Goal: Transaction & Acquisition: Book appointment/travel/reservation

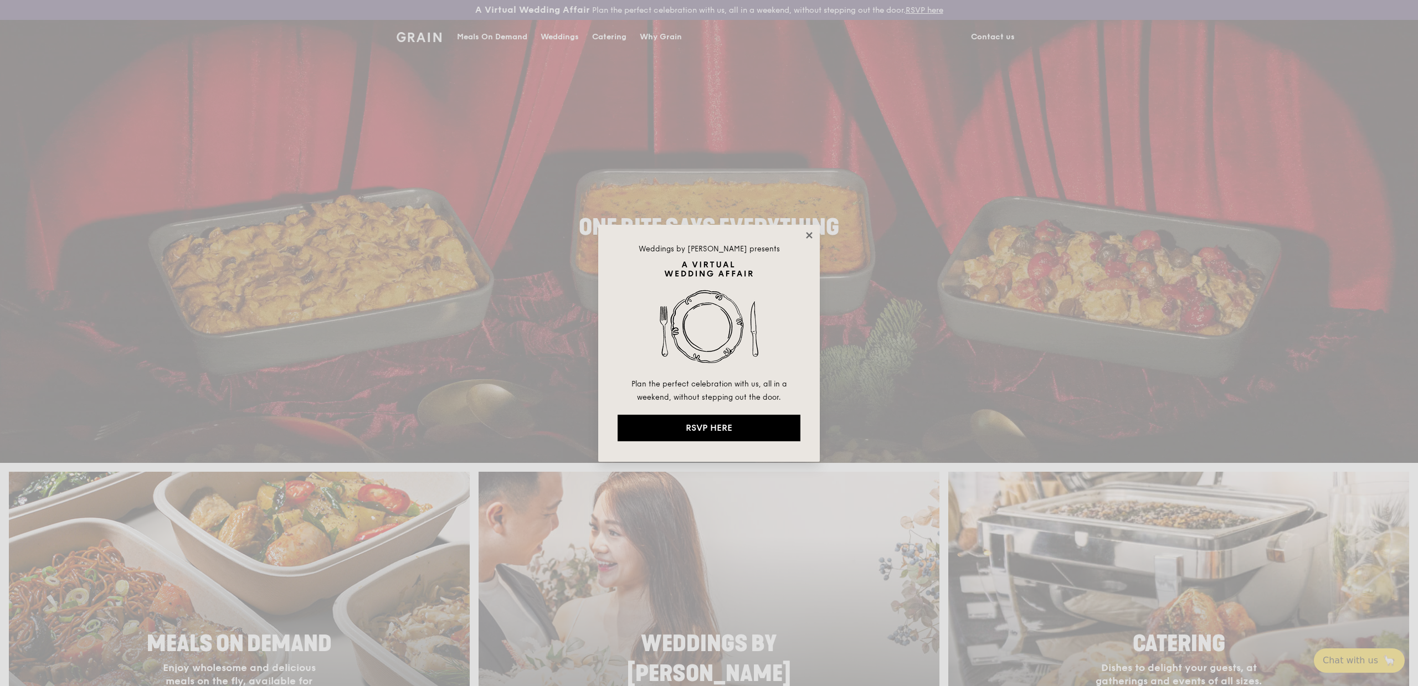
click at [812, 233] on icon at bounding box center [809, 235] width 10 height 10
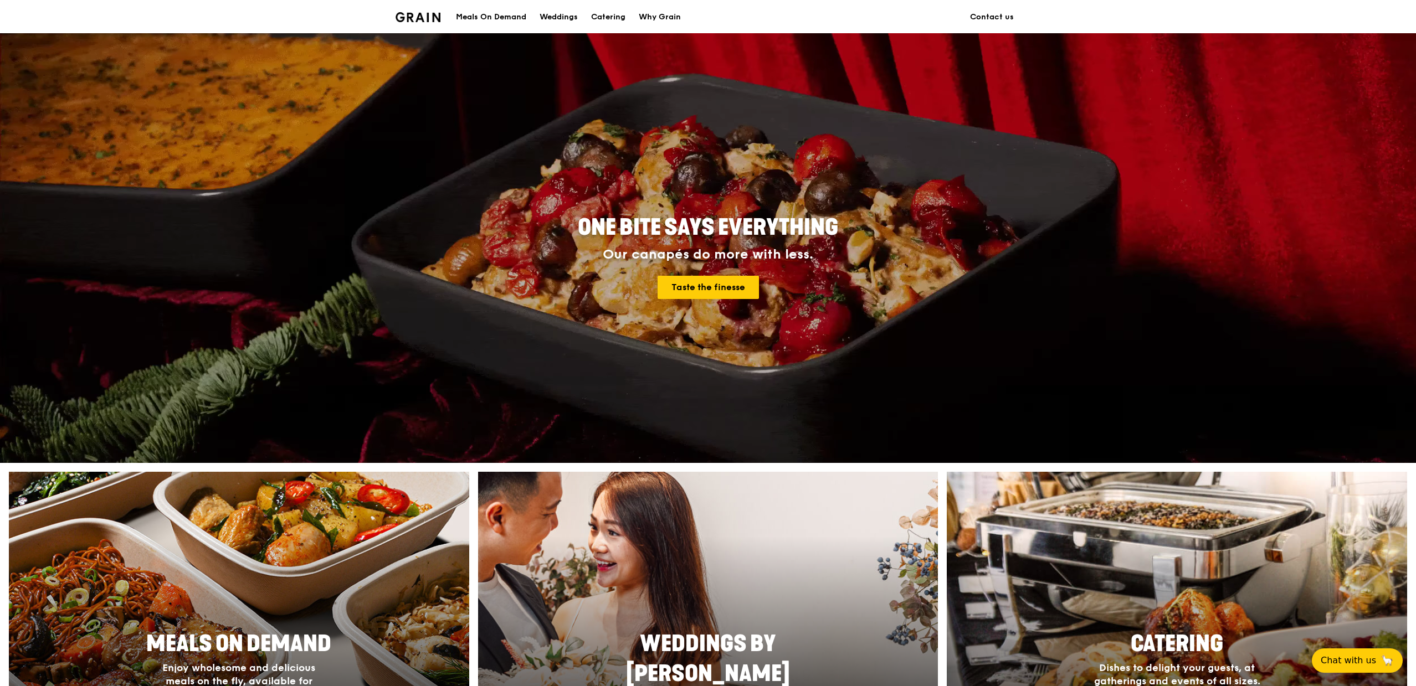
scroll to position [357, 0]
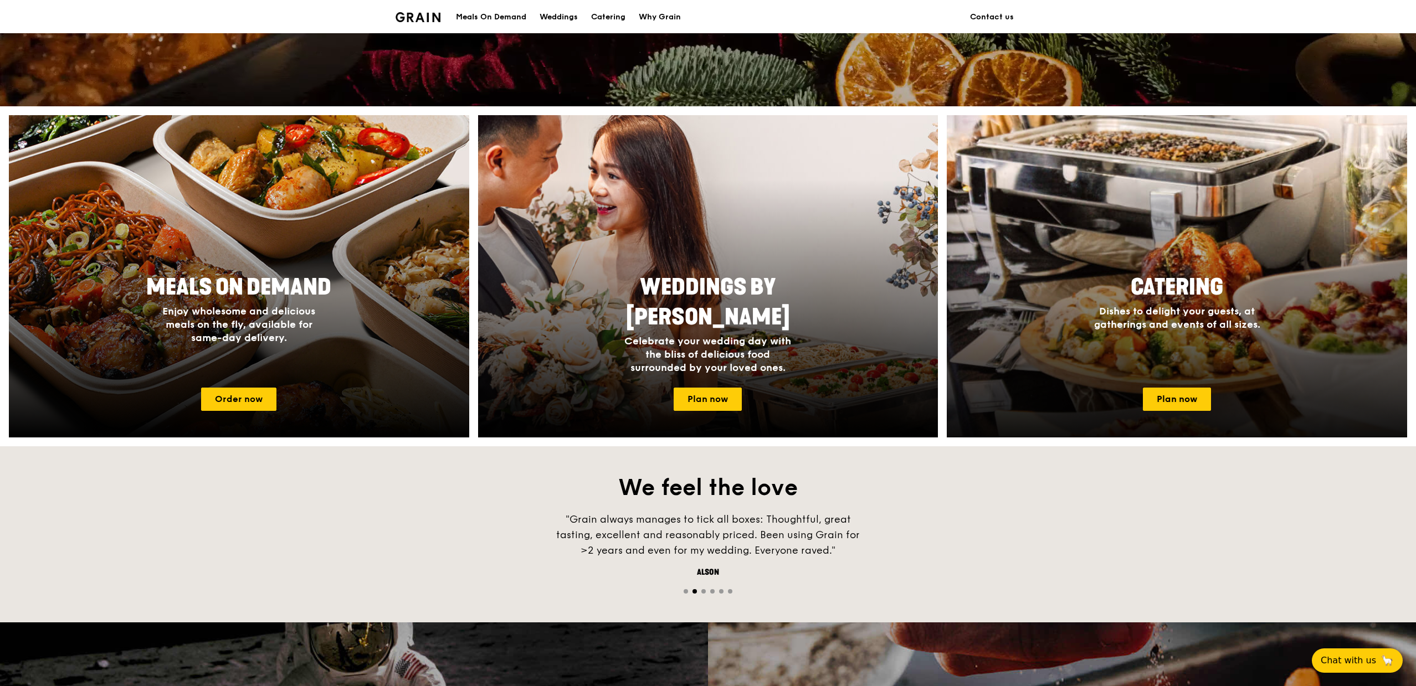
click at [1273, 252] on div at bounding box center [1177, 276] width 506 height 355
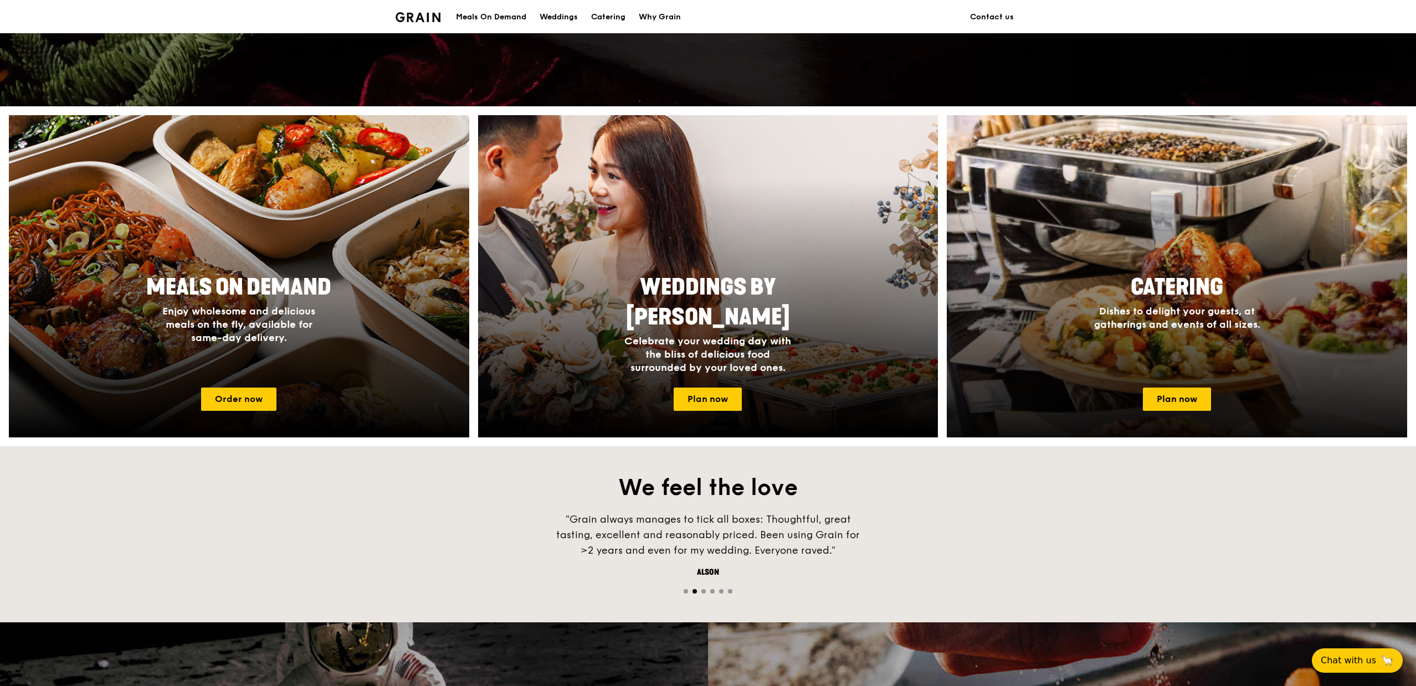
scroll to position [810, 0]
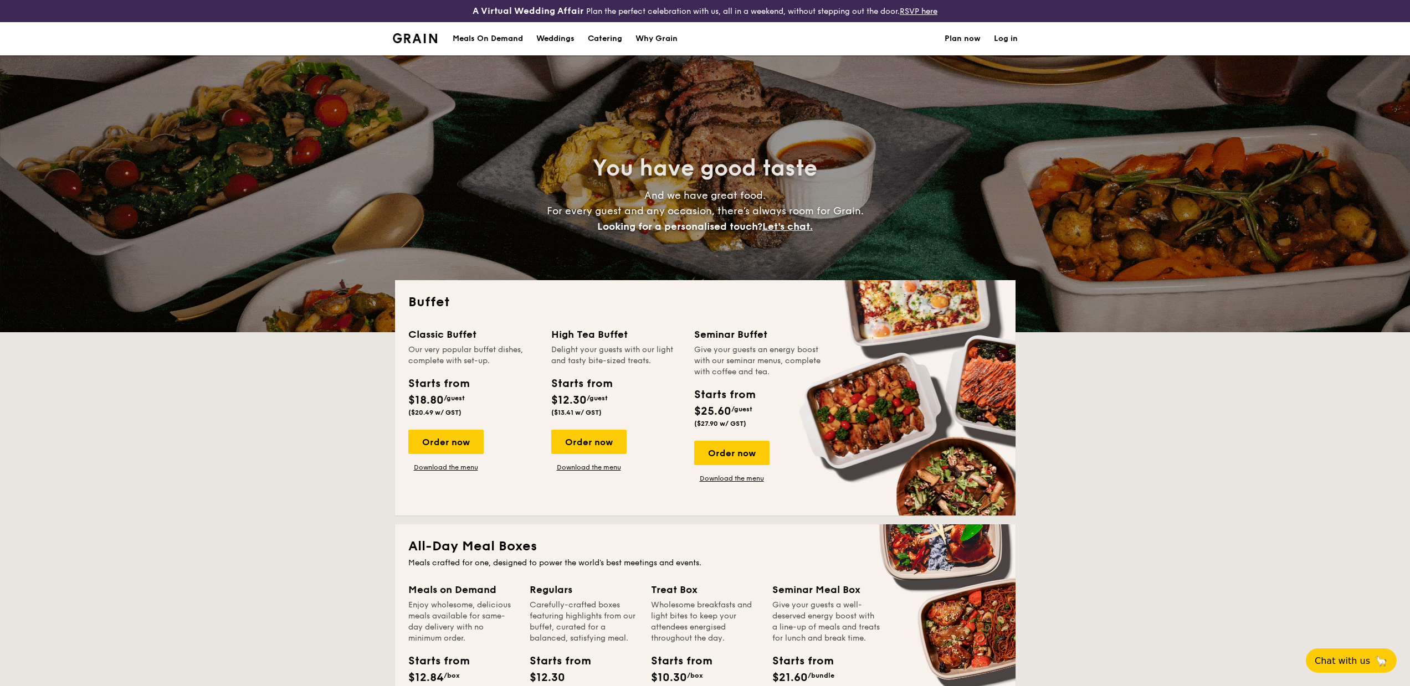
select select
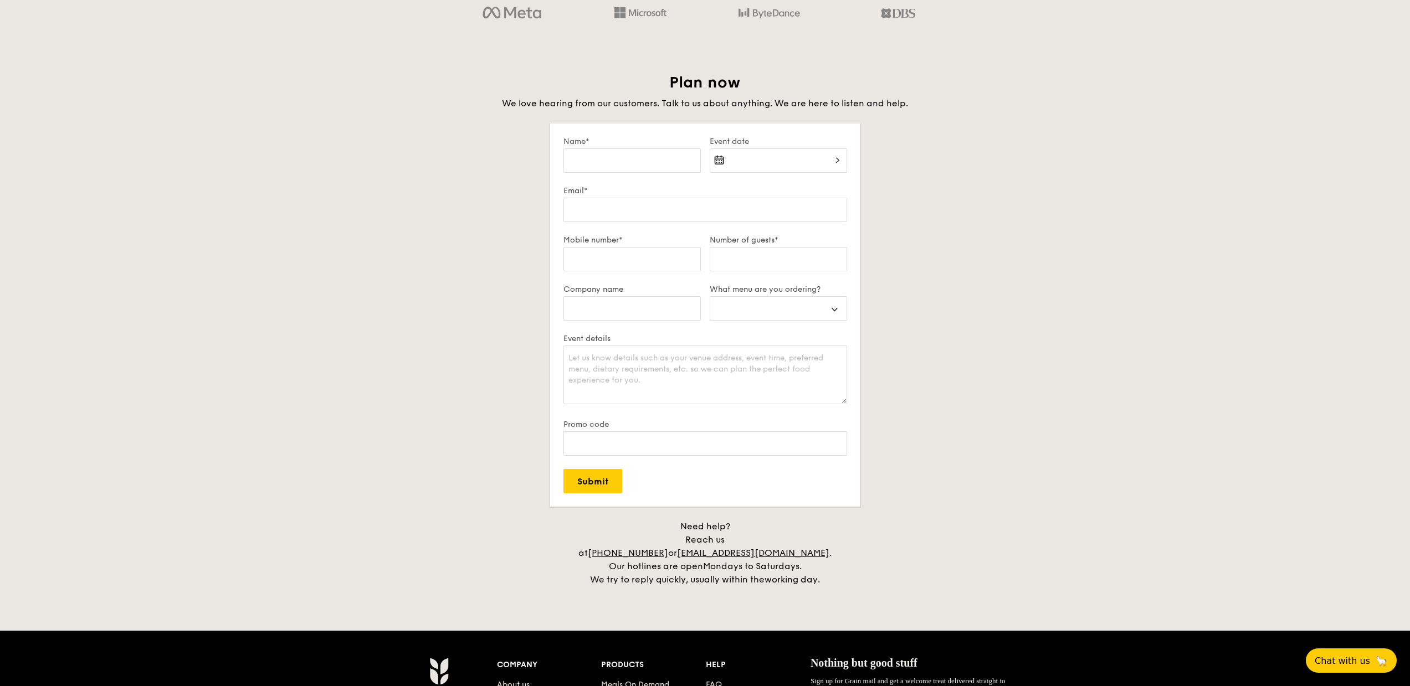
scroll to position [2115, 0]
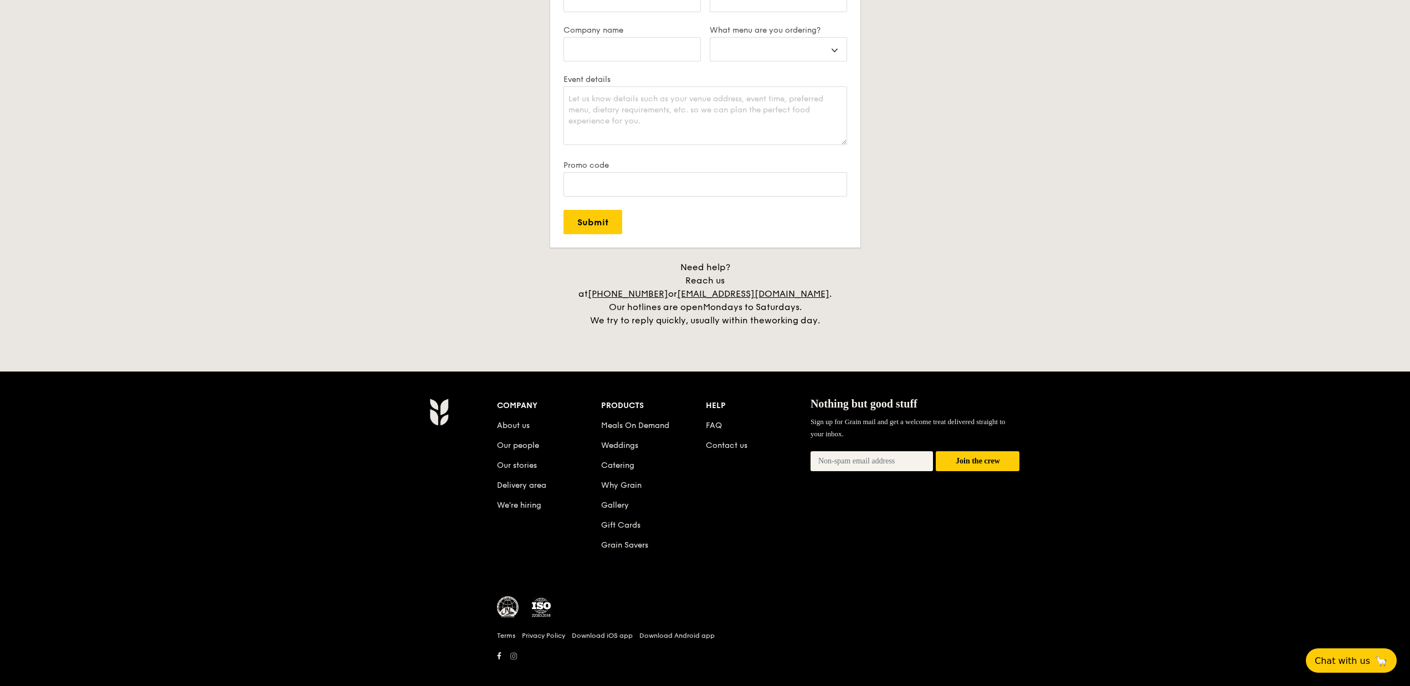
click at [514, 651] on link at bounding box center [514, 656] width 16 height 11
